Goal: Task Accomplishment & Management: Manage account settings

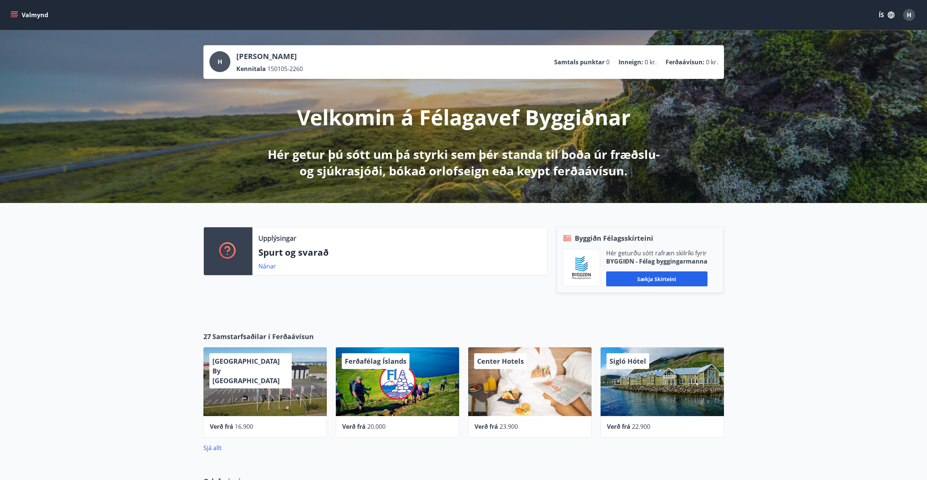
click at [10, 10] on button "Valmynd" at bounding box center [30, 14] width 42 height 13
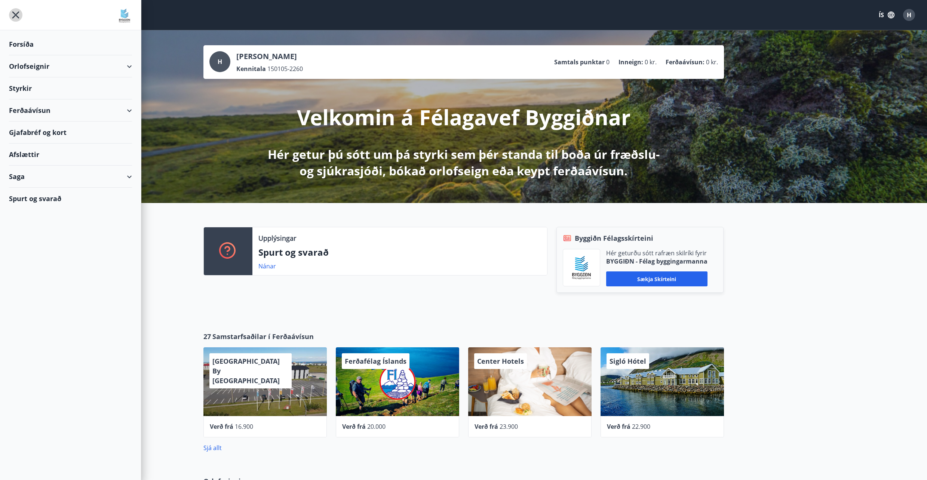
click at [15, 13] on icon "menu" at bounding box center [15, 15] width 7 height 7
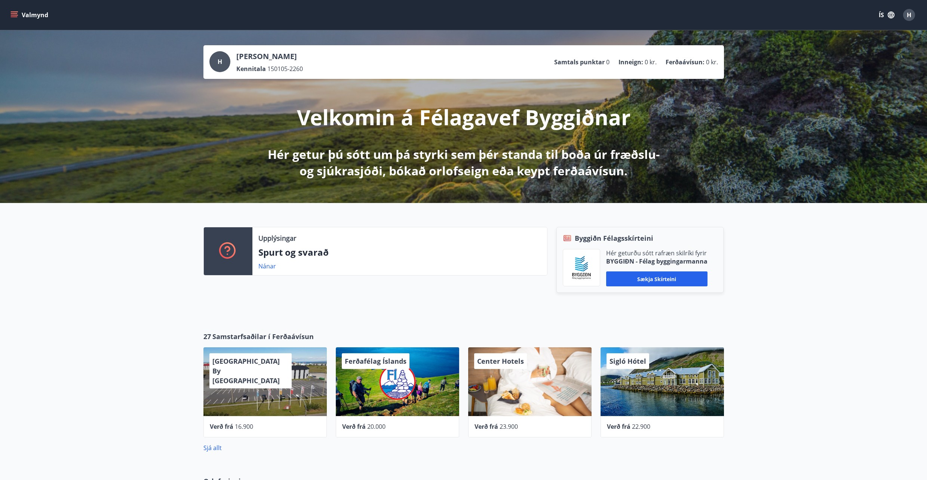
click at [13, 15] on icon "menu" at bounding box center [13, 14] width 7 height 7
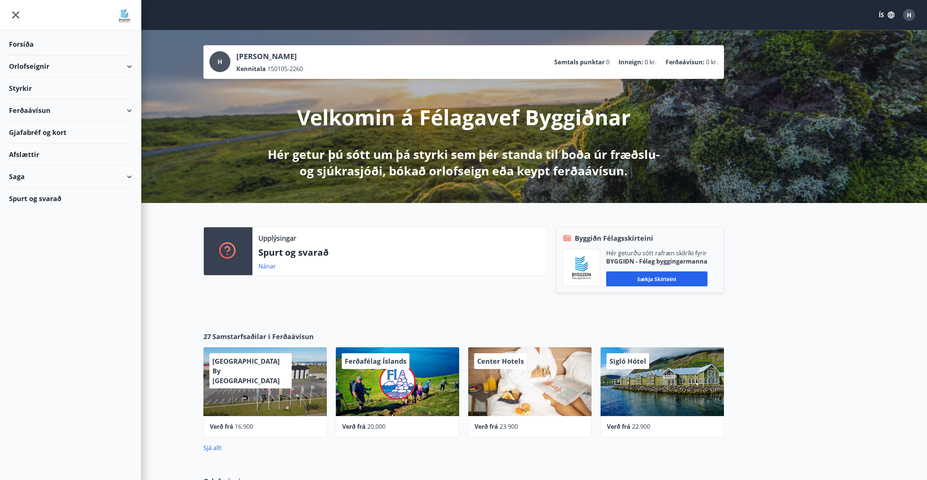
click at [467, 84] on div "Velkomin á Félagavef Byggiðnar Hér getur þú sótt um þá styrki sem þér standa ti…" at bounding box center [463, 129] width 419 height 100
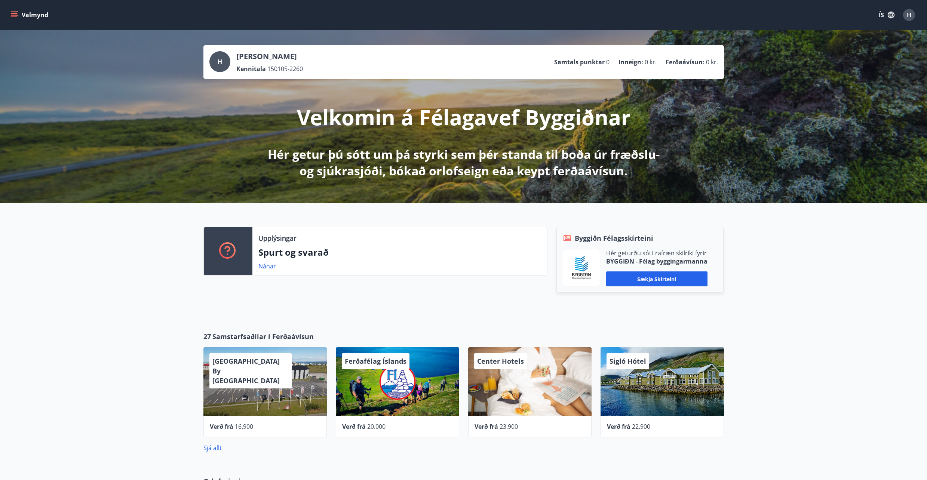
click at [876, 16] on button "ÍS" at bounding box center [887, 14] width 24 height 13
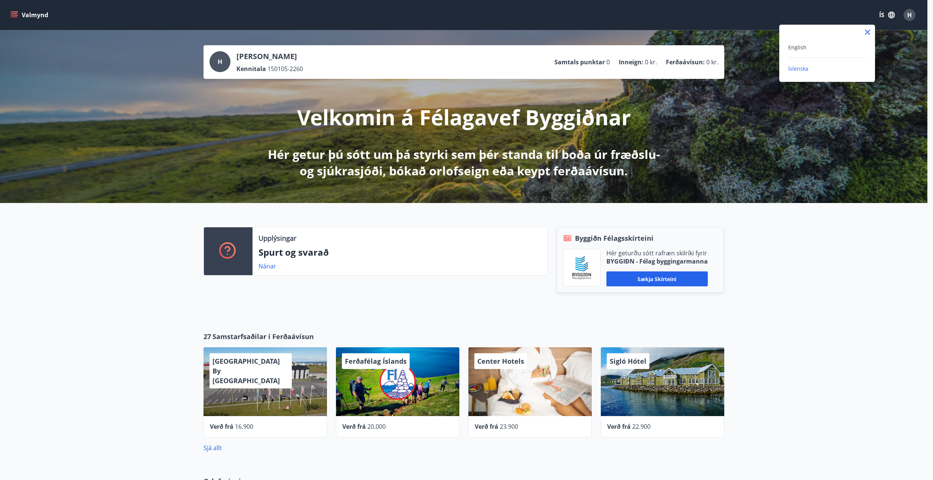
click at [814, 43] on div "English" at bounding box center [827, 47] width 78 height 9
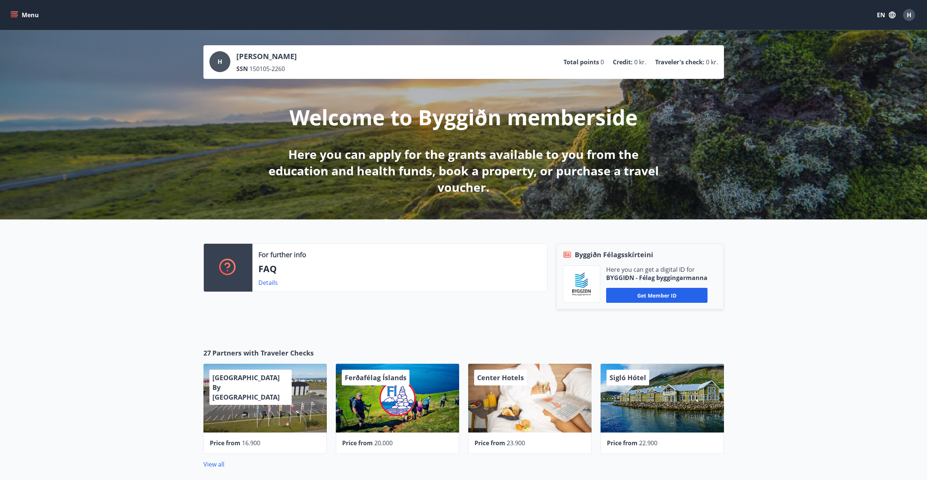
click at [12, 14] on icon "menu" at bounding box center [13, 14] width 7 height 7
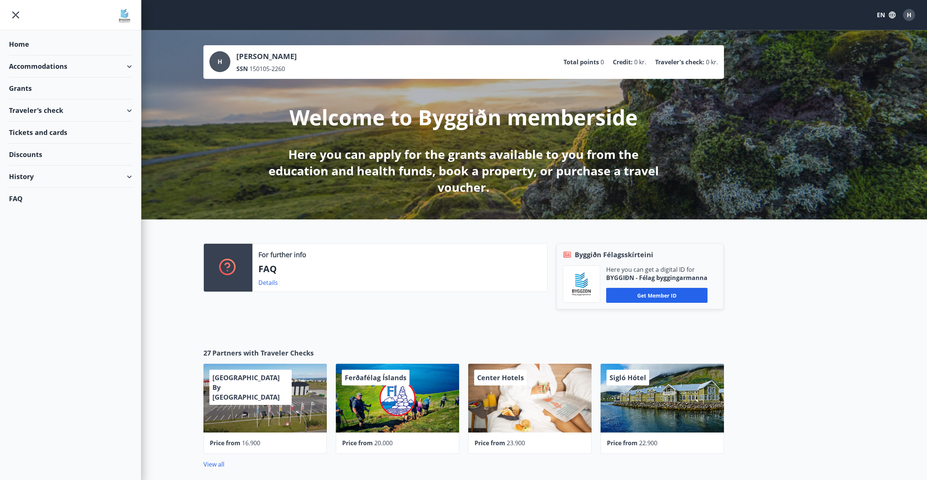
click at [39, 180] on div "History" at bounding box center [70, 177] width 123 height 22
click at [29, 212] on div "Bookings" at bounding box center [70, 212] width 111 height 16
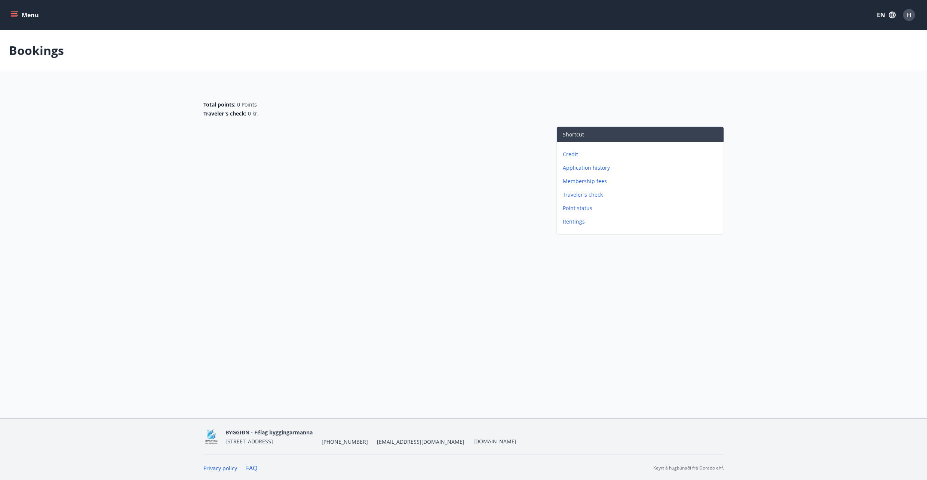
click at [460, 73] on main "Bookings Total points : 0 Points Traveler's check : 0 kr. Shortcut Credit Appli…" at bounding box center [463, 134] width 927 height 208
click at [908, 13] on span "H" at bounding box center [909, 15] width 4 height 8
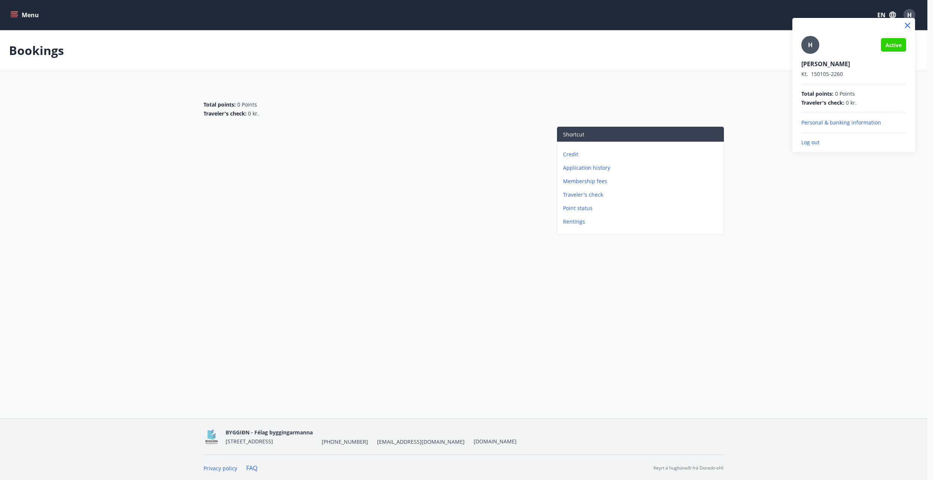
click at [807, 141] on p "Log out" at bounding box center [853, 142] width 105 height 7
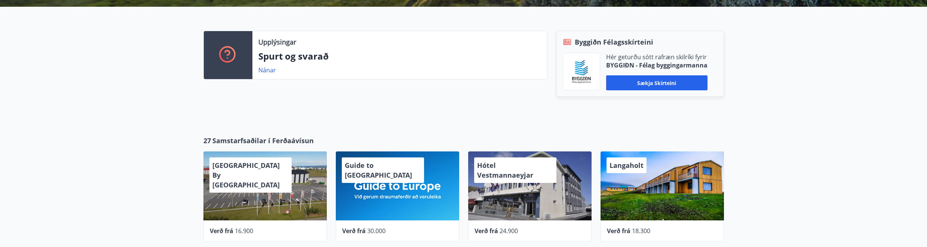
scroll to position [337, 0]
